Goal: Task Accomplishment & Management: Complete application form

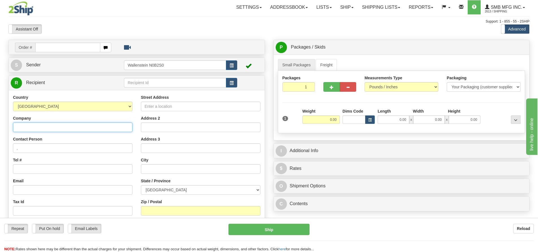
click at [49, 127] on input "Company" at bounding box center [72, 127] width 119 height 10
click at [42, 129] on input "Company" at bounding box center [72, 127] width 119 height 10
paste input "Bionest"
type input "Bionest"
click at [161, 107] on input "Street Address" at bounding box center [200, 107] width 119 height 10
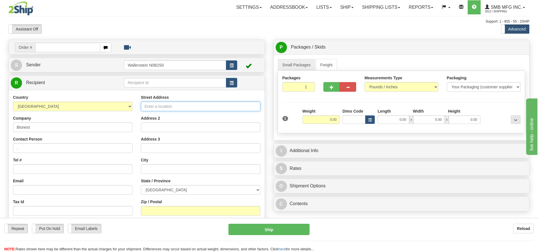
paste input "55, 12e Rue C.P. 10070"
type input "55, 12e Rue C.P. 10070"
click at [153, 169] on input "text" at bounding box center [200, 169] width 119 height 10
paste input "Shawinigan"
type input "Shawinigan"
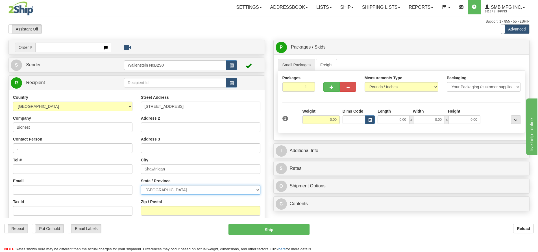
click at [172, 193] on select "ALBERTA BRITISH COLUMBIA MANITOBA NEW BRUNSWICK NEWFOUNDLAND NOVA SCOTIA NUNAVU…" at bounding box center [200, 190] width 119 height 10
select select "QC"
click at [141, 185] on select "ALBERTA BRITISH COLUMBIA MANITOBA NEW BRUNSWICK NEWFOUNDLAND NOVA SCOTIA NUNAVU…" at bounding box center [200, 190] width 119 height 10
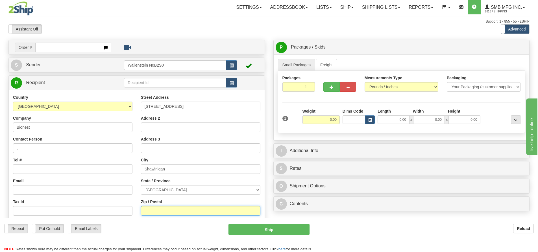
click at [157, 210] on input "Zip / Postal" at bounding box center [200, 211] width 119 height 10
paste input "G9T 5K7"
type input "G9T 5K7"
click at [316, 120] on input "0.00" at bounding box center [320, 119] width 37 height 8
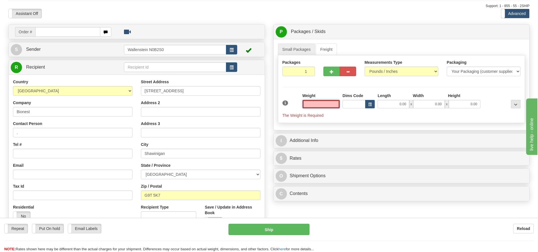
scroll to position [28, 0]
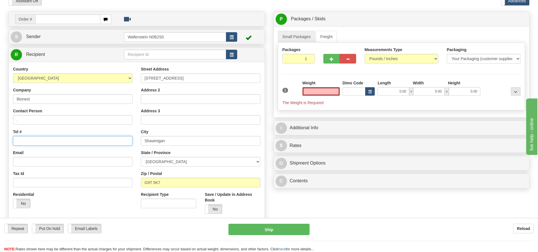
type input "0.00"
click at [39, 142] on input "Tel #" at bounding box center [72, 141] width 119 height 10
type input "819-538-5662"
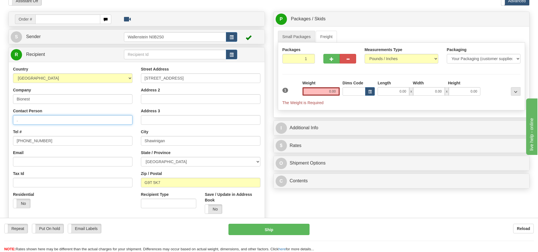
click at [69, 120] on input "." at bounding box center [72, 120] width 119 height 10
type input "j"
type input "ATTN, JONATHAN TROTTIER"
click at [320, 94] on input "0.00" at bounding box center [320, 91] width 37 height 8
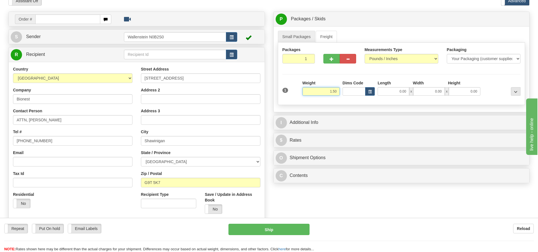
type input "1.50"
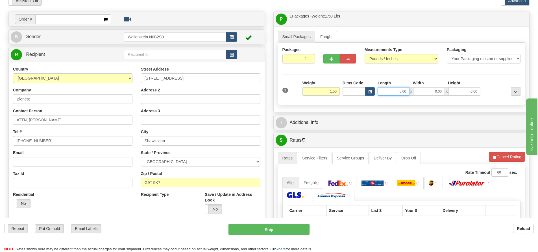
click at [395, 92] on input "0.00" at bounding box center [393, 91] width 32 height 8
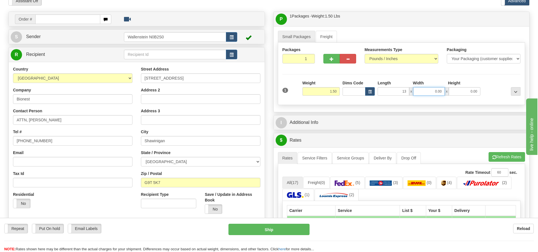
type input "13.00"
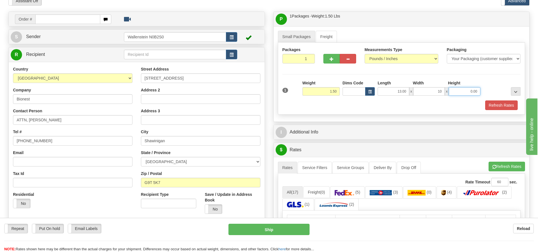
type input "10.00"
type input "5.00"
click at [494, 106] on button "Refresh Rates" at bounding box center [501, 105] width 32 height 10
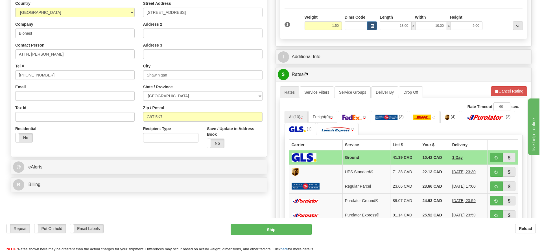
scroll to position [113, 0]
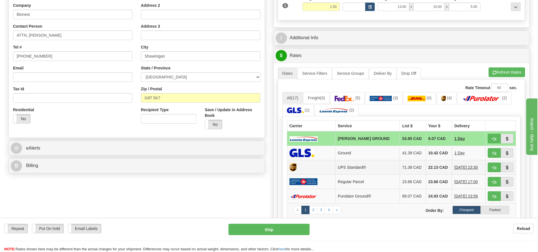
click at [361, 165] on td "UPS Standard®" at bounding box center [367, 167] width 64 height 14
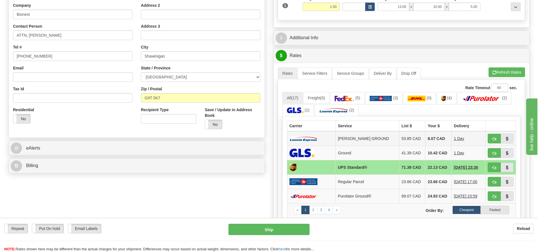
click at [360, 137] on td "LOOMIS GROUND" at bounding box center [367, 138] width 64 height 15
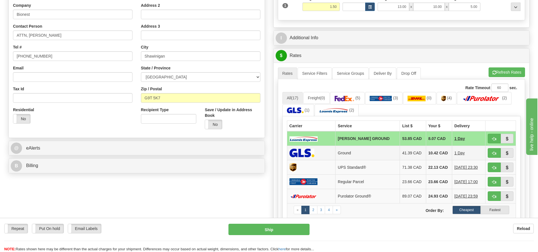
click at [363, 152] on td "Ground" at bounding box center [367, 153] width 64 height 14
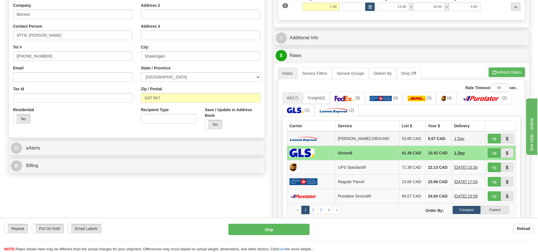
click at [369, 139] on td "LOOMIS GROUND" at bounding box center [367, 138] width 64 height 15
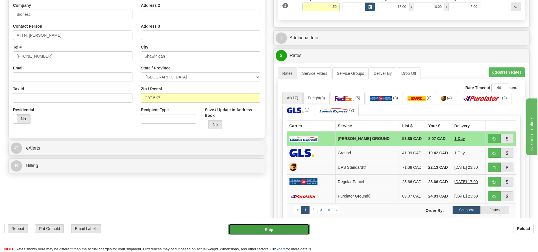
click at [280, 227] on button "Ship" at bounding box center [268, 229] width 81 height 11
type input "DD"
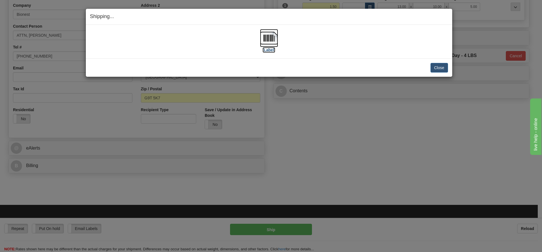
click at [265, 36] on img at bounding box center [269, 38] width 18 height 18
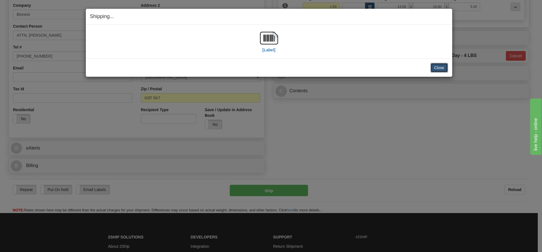
click at [440, 68] on button "Close" at bounding box center [438, 68] width 17 height 10
